Goal: Check status: Check status

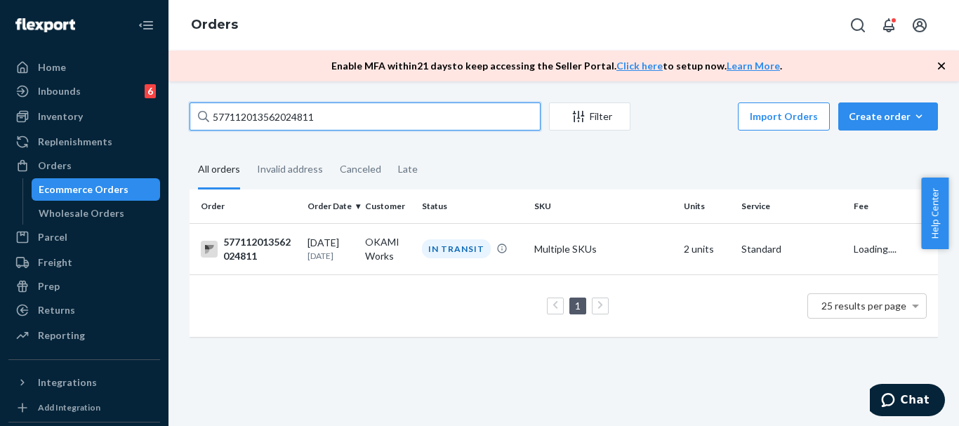
click at [397, 116] on input "577112013562024811" at bounding box center [364, 116] width 351 height 28
paste input "US-895929"
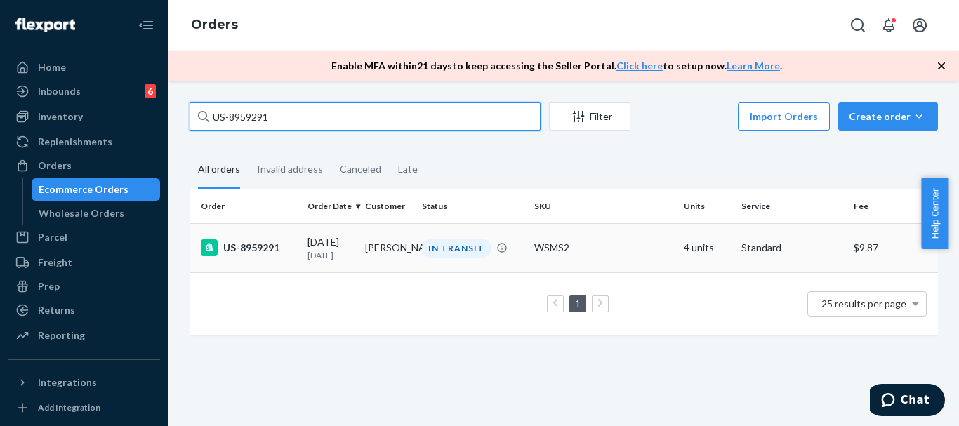
type input "US-8959291"
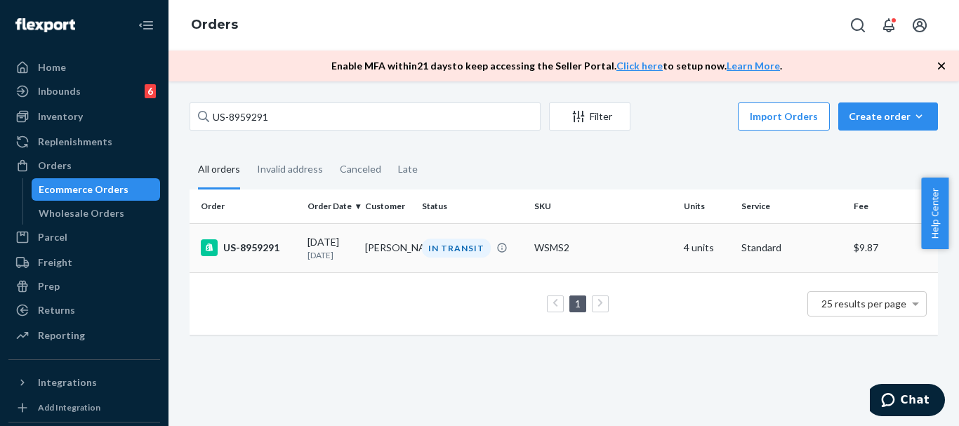
click at [262, 241] on div "US-8959291" at bounding box center [248, 247] width 95 height 17
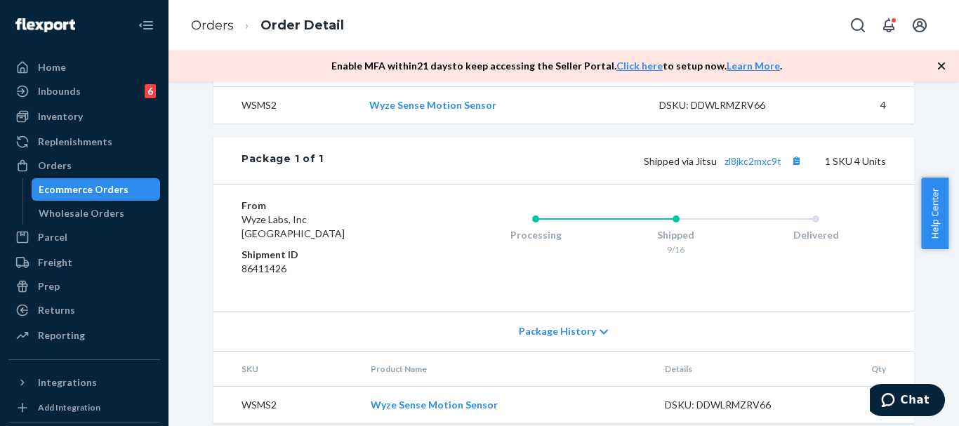
scroll to position [535, 0]
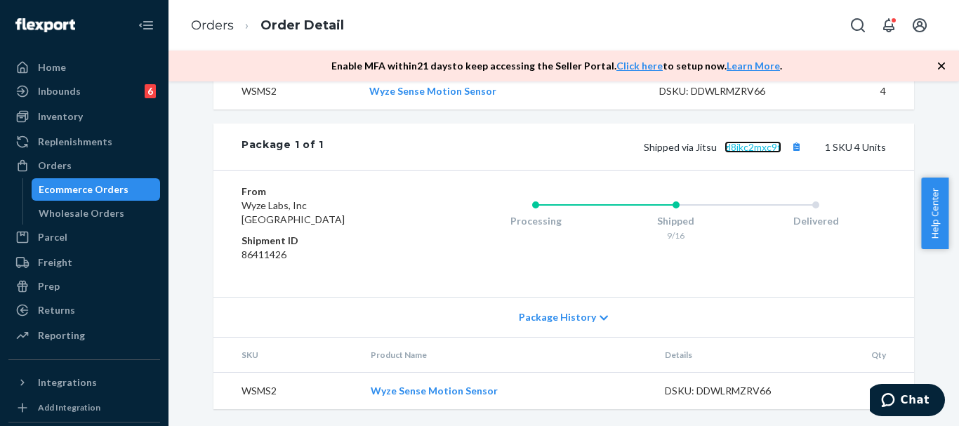
click at [758, 146] on link "zl8jkc2mxc9t" at bounding box center [752, 147] width 57 height 12
click at [201, 24] on link "Orders" at bounding box center [212, 25] width 43 height 15
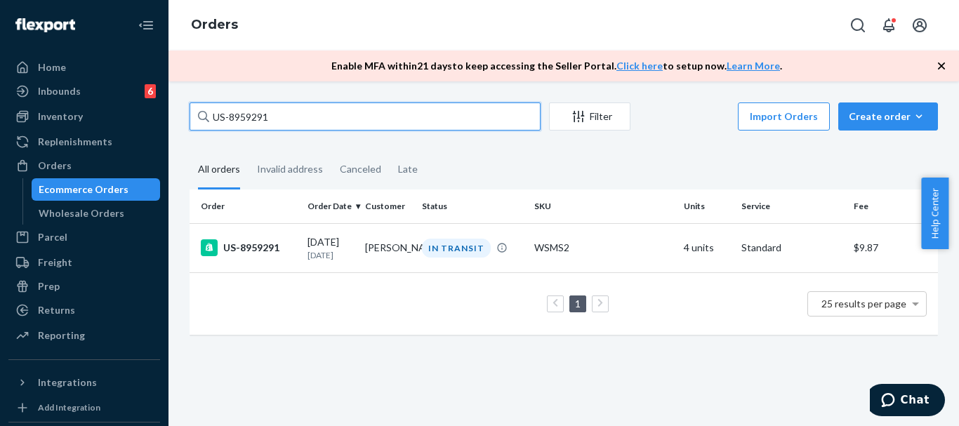
click at [291, 117] on input "US-8959291" at bounding box center [364, 116] width 351 height 28
paste input "65576"
type input "US-8965576"
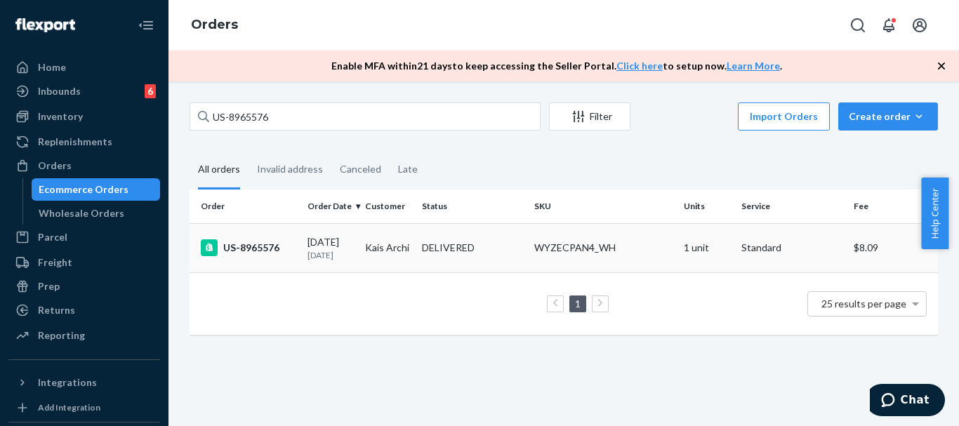
click at [272, 250] on div "US-8965576" at bounding box center [248, 247] width 95 height 17
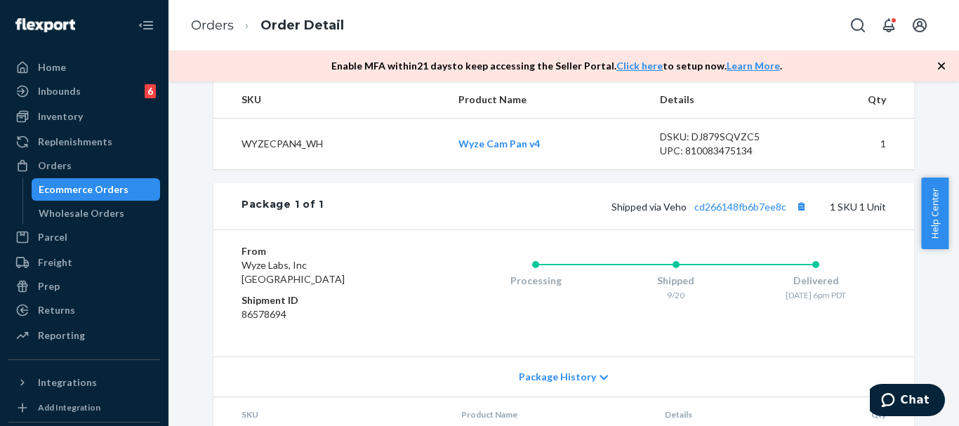
scroll to position [437, 0]
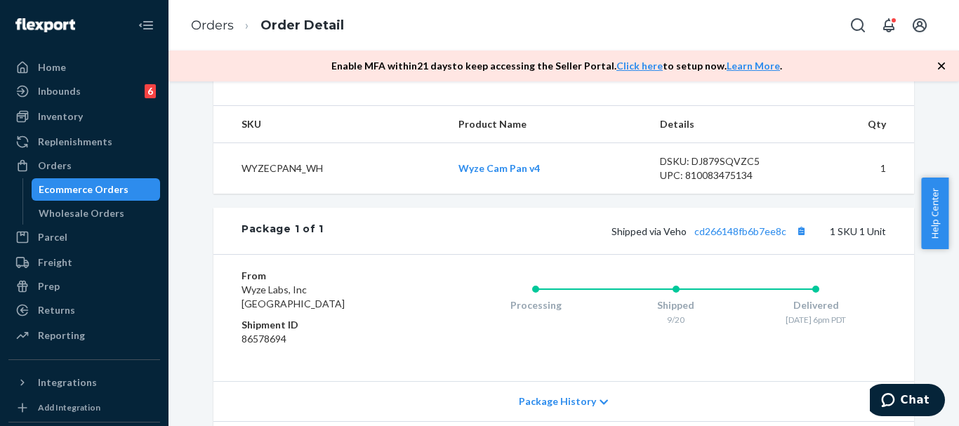
click at [730, 182] on div "UPC: 810083475134" at bounding box center [726, 175] width 132 height 14
click at [745, 237] on link "cd266148fb6b7ee8c" at bounding box center [740, 231] width 92 height 12
